Goal: Navigation & Orientation: Find specific page/section

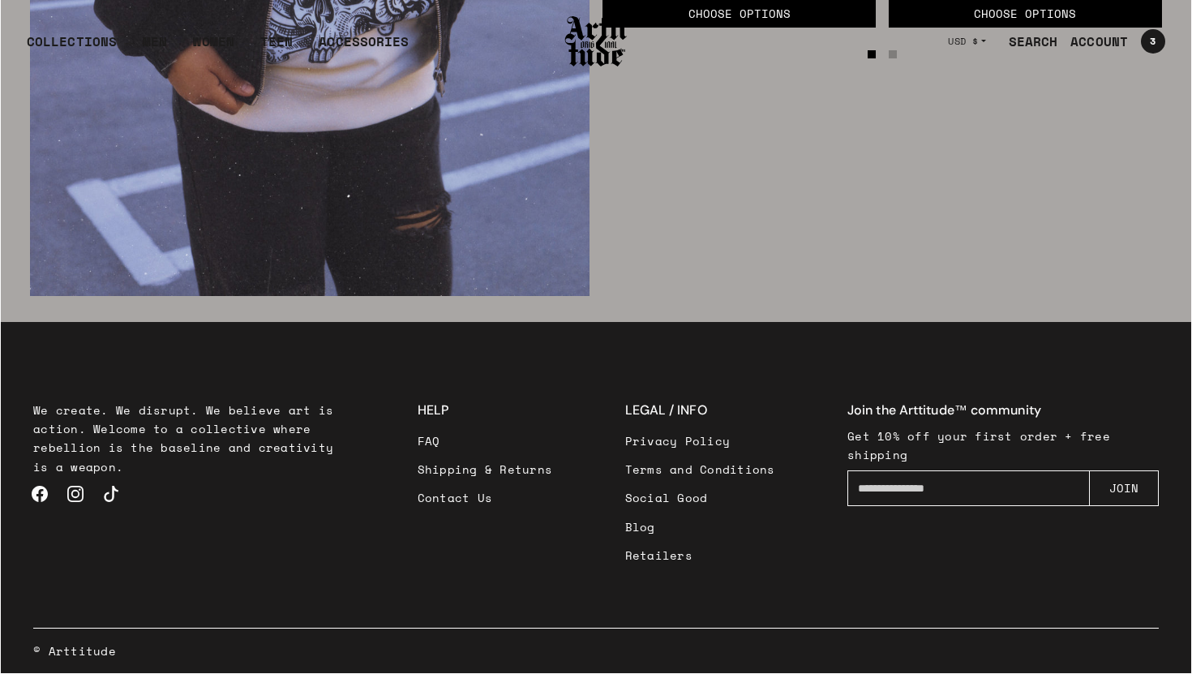
scroll to position [2728, 0]
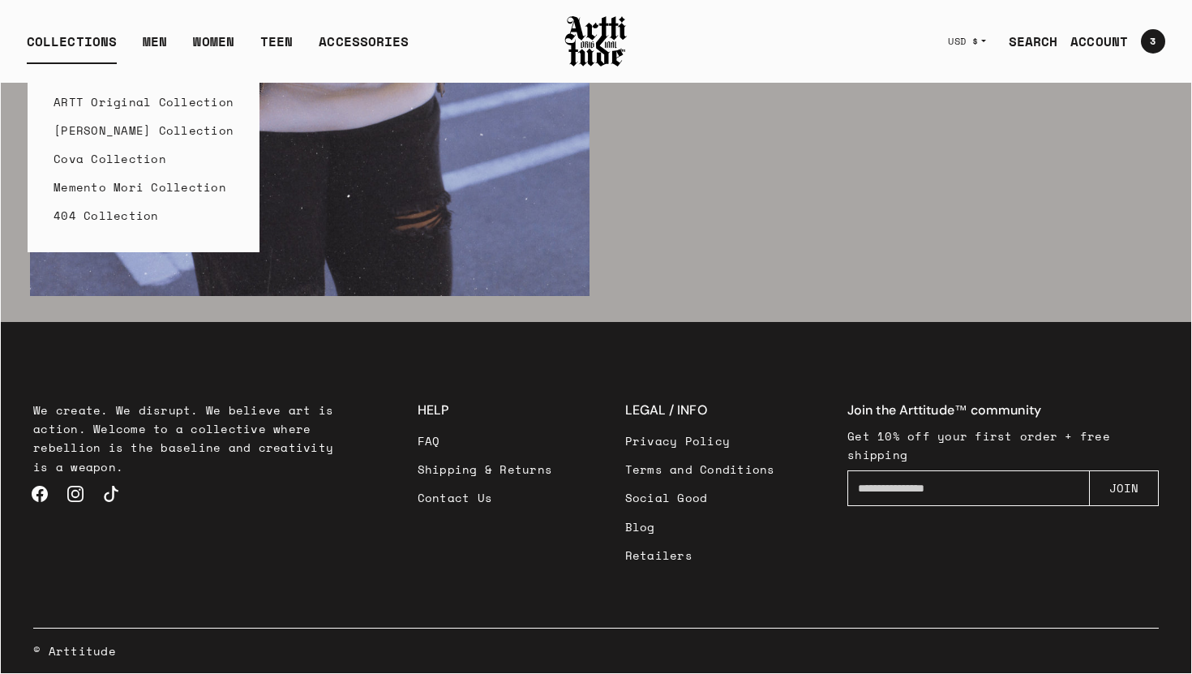
click at [82, 39] on div "COLLECTIONS" at bounding box center [72, 48] width 90 height 32
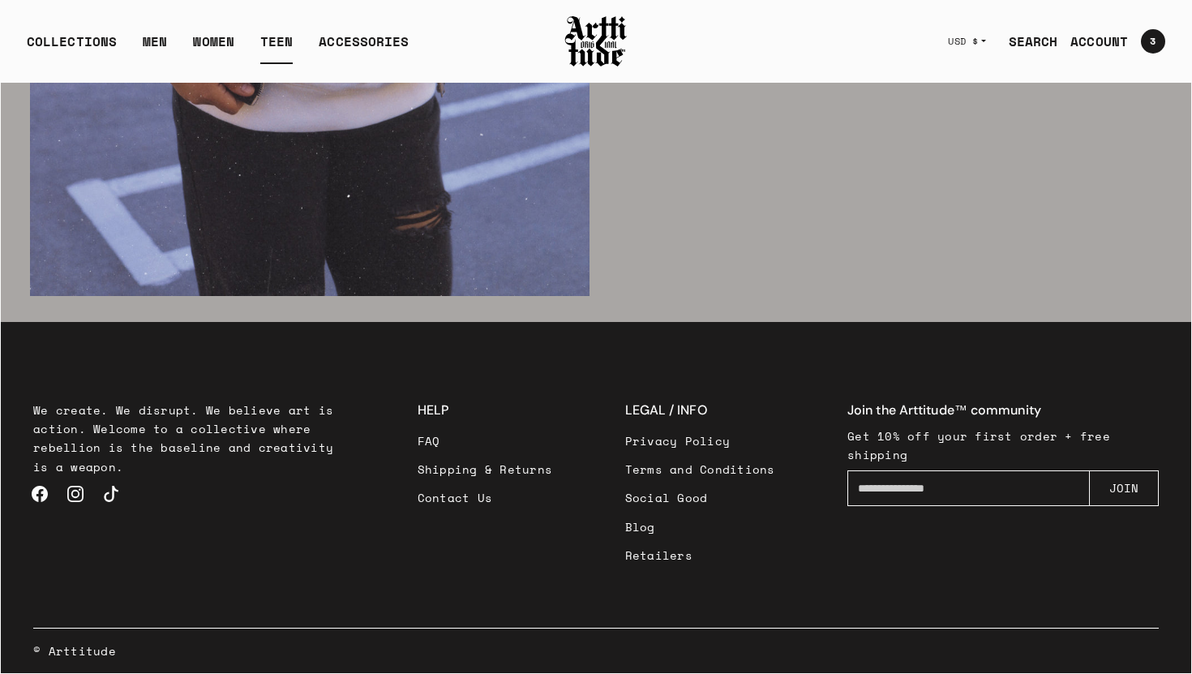
click at [289, 35] on link "TEEN" at bounding box center [276, 48] width 32 height 32
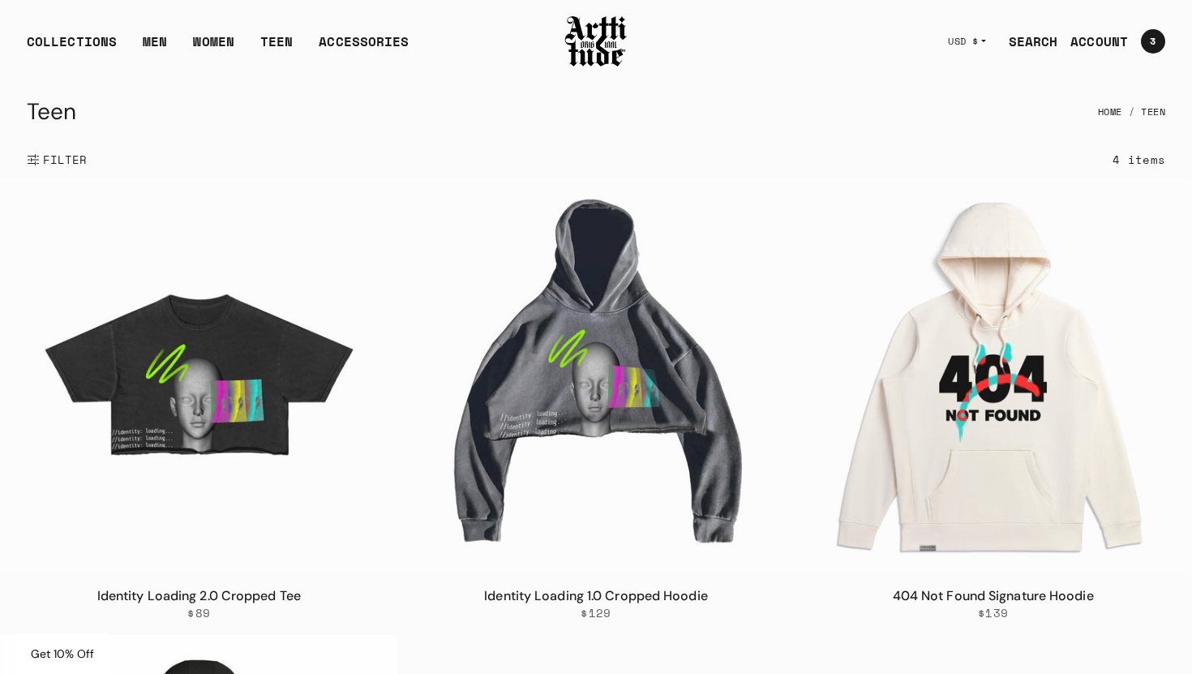
click at [592, 32] on img at bounding box center [595, 41] width 65 height 55
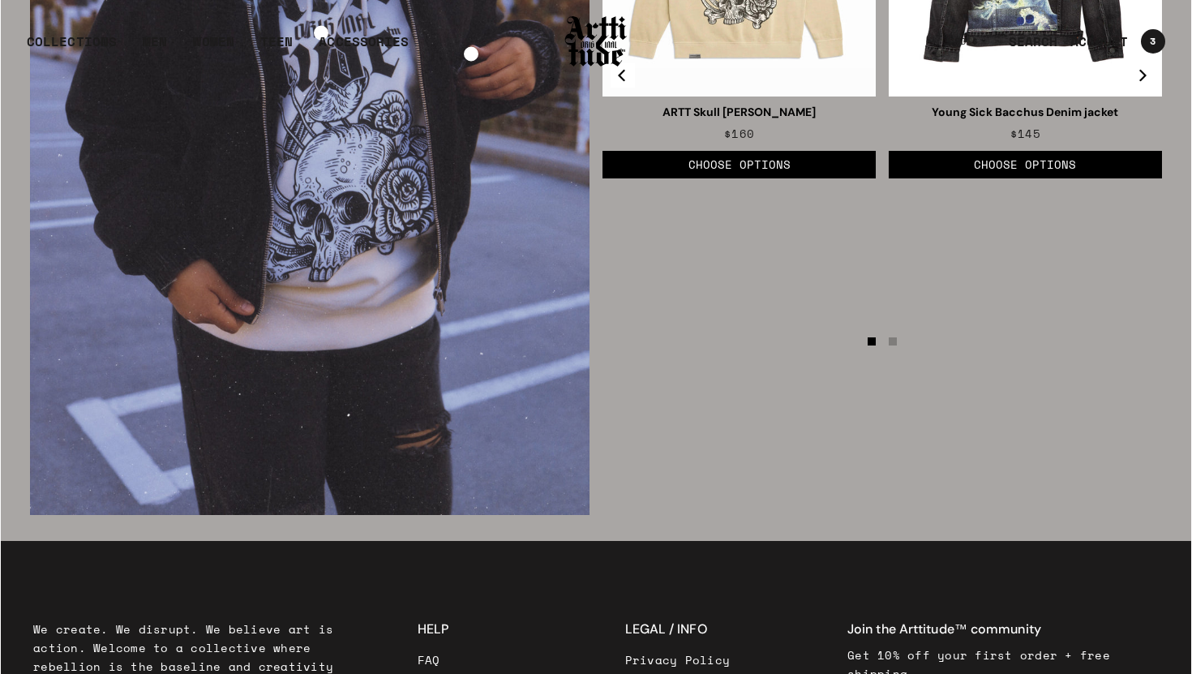
scroll to position [2728, 0]
